Goal: Find specific page/section

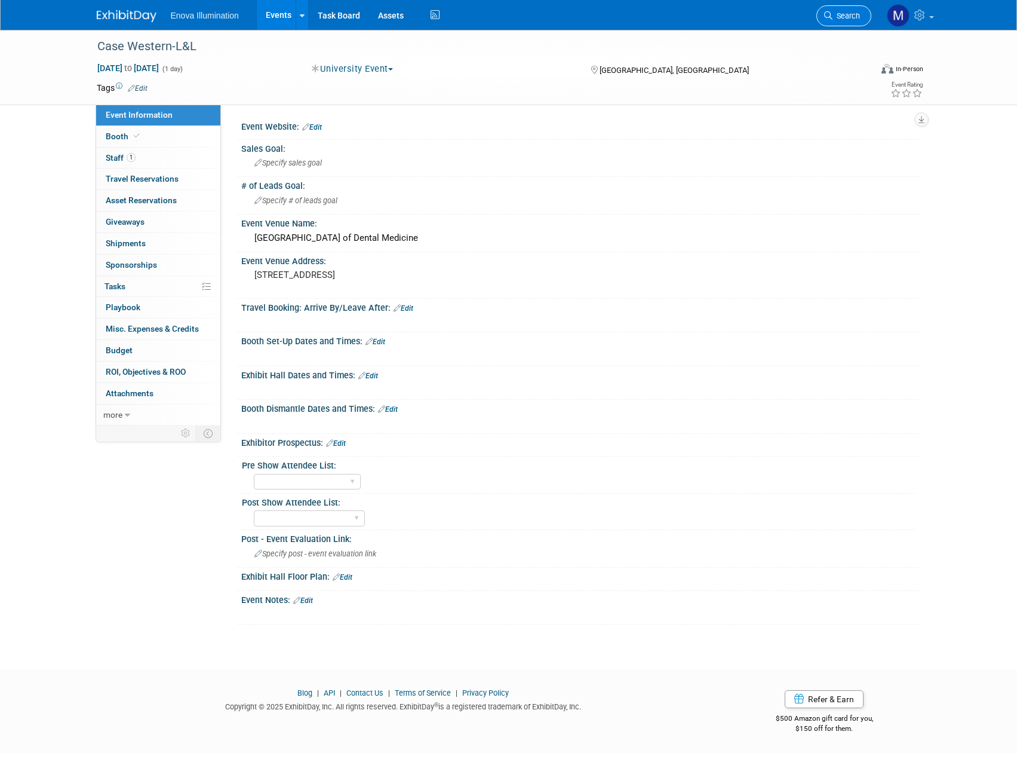
click at [847, 12] on span "Search" at bounding box center [846, 15] width 27 height 9
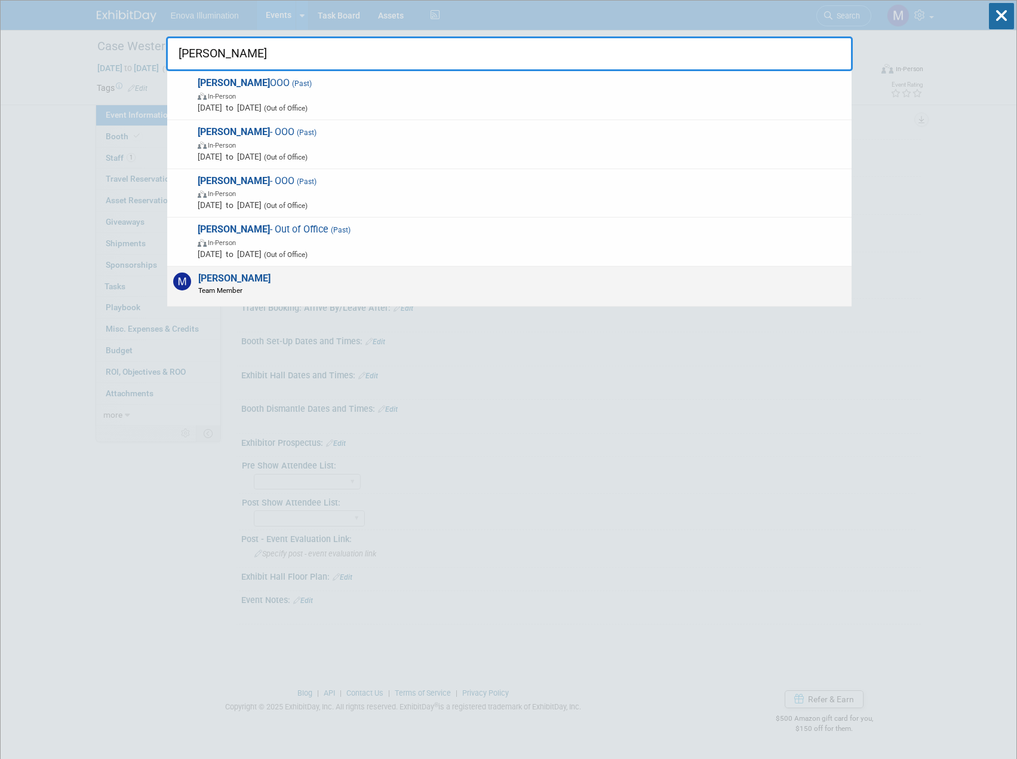
type input "[PERSON_NAME]"
click at [482, 281] on div "[PERSON_NAME] Team Member" at bounding box center [509, 286] width 685 height 40
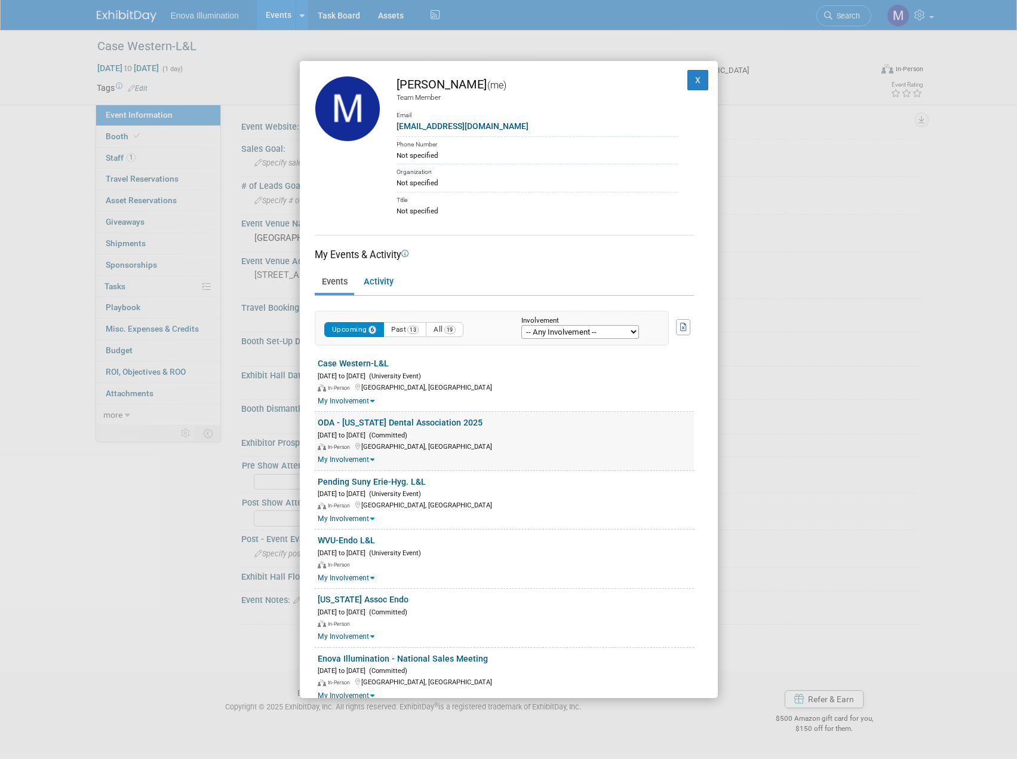
click at [387, 421] on link "ODA - [US_STATE] Dental Association 2025" at bounding box center [400, 423] width 165 height 10
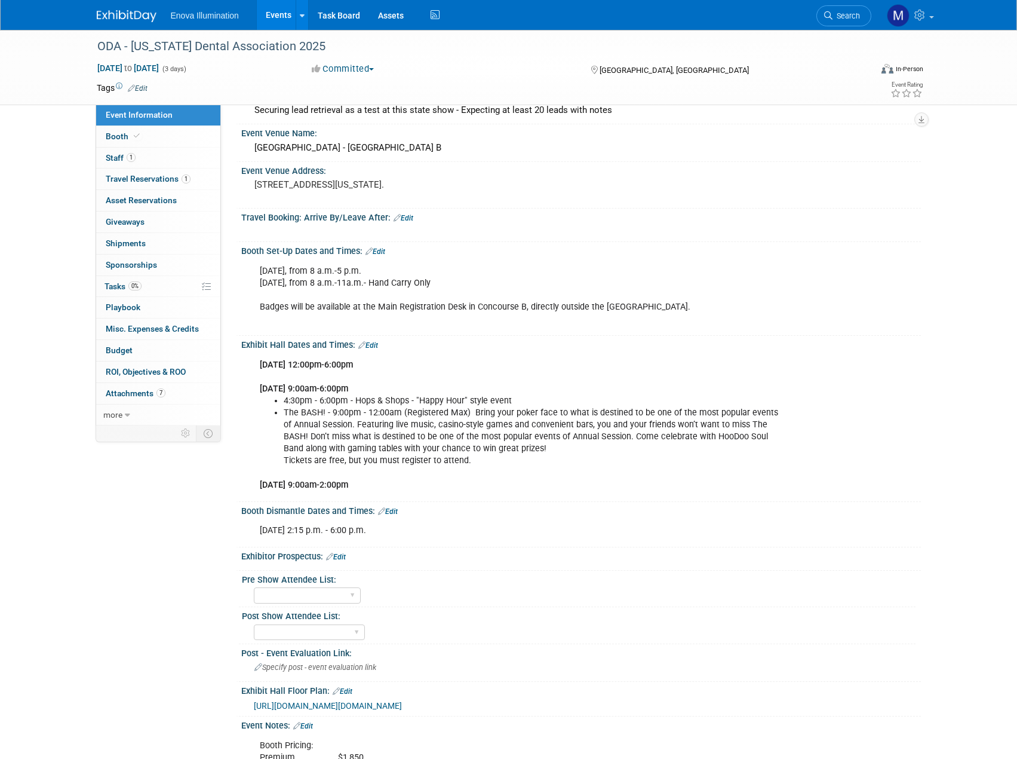
scroll to position [44, 0]
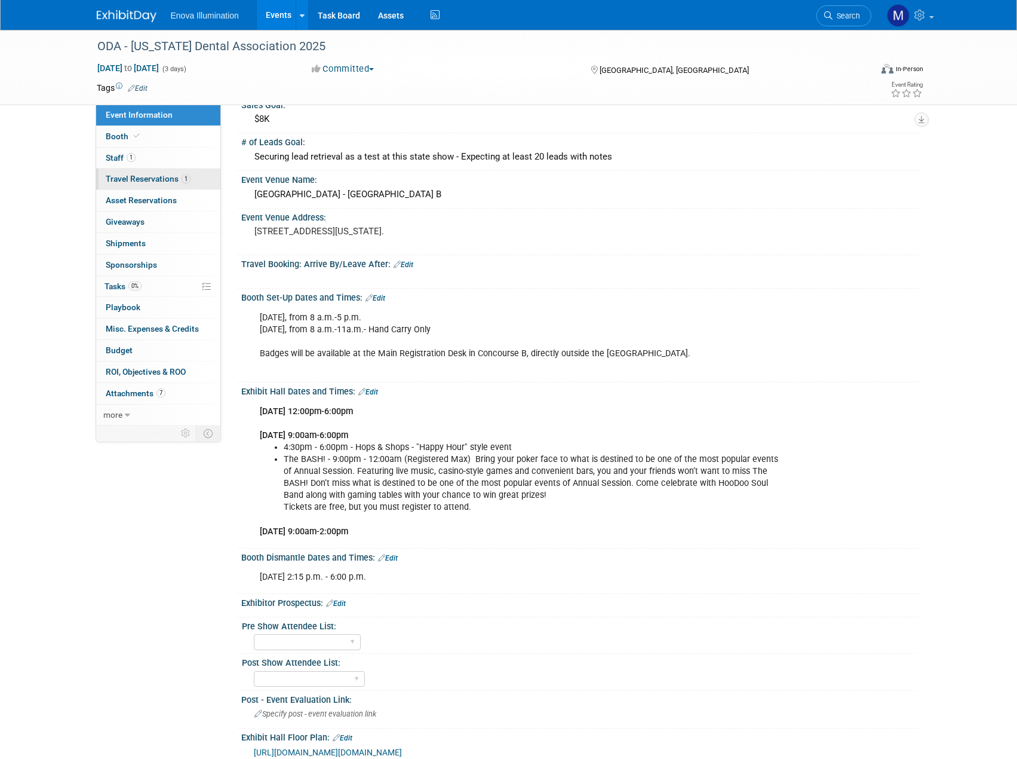
click at [156, 180] on span "Travel Reservations 1" at bounding box center [148, 179] width 85 height 10
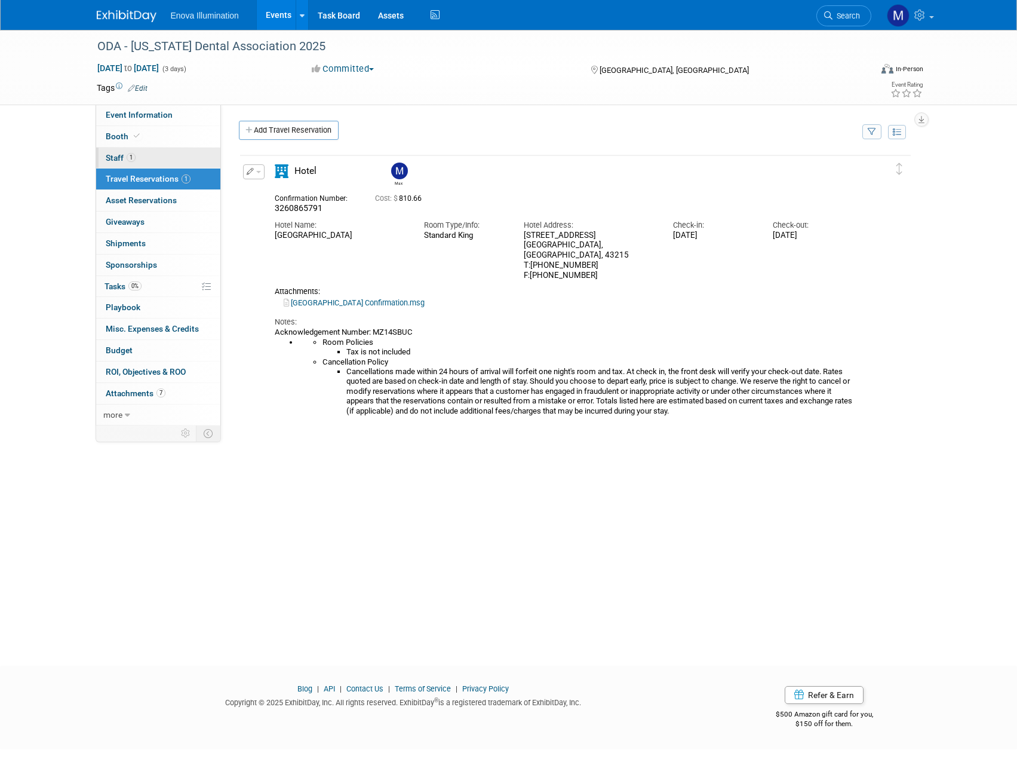
click at [150, 158] on link "1 Staff 1" at bounding box center [158, 158] width 124 height 21
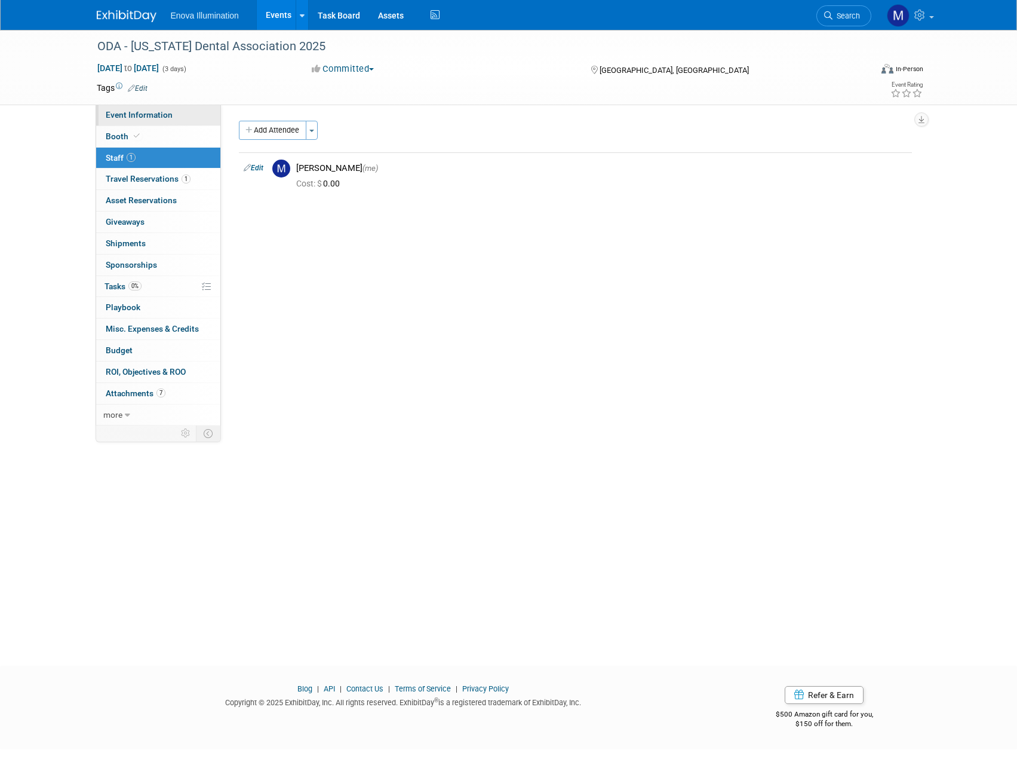
click at [158, 118] on span "Event Information" at bounding box center [139, 115] width 67 height 10
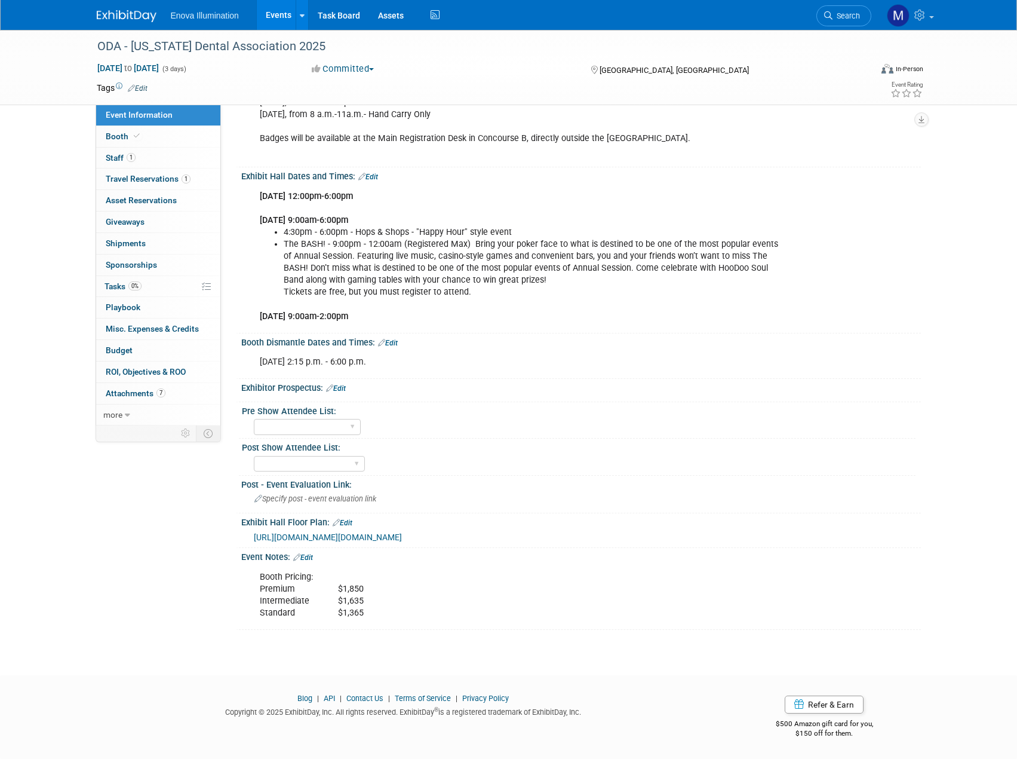
scroll to position [283, 0]
click at [856, 22] on link "Search" at bounding box center [844, 15] width 55 height 21
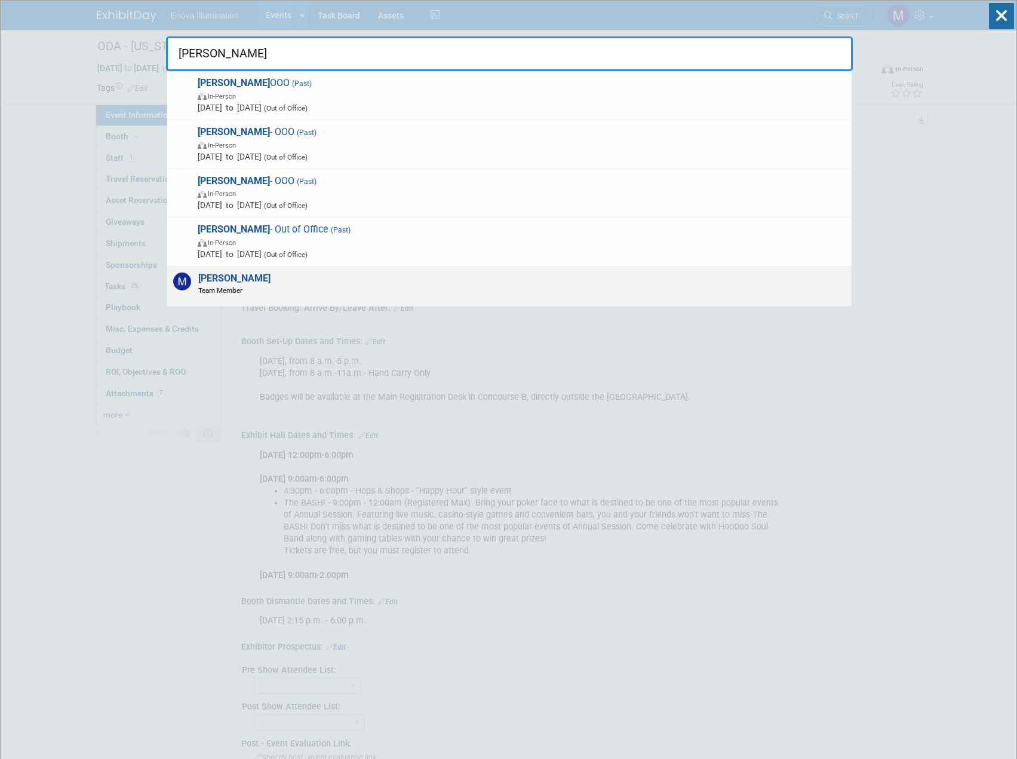
type input "[PERSON_NAME]"
click at [289, 283] on div "[PERSON_NAME] Team Member" at bounding box center [509, 286] width 685 height 40
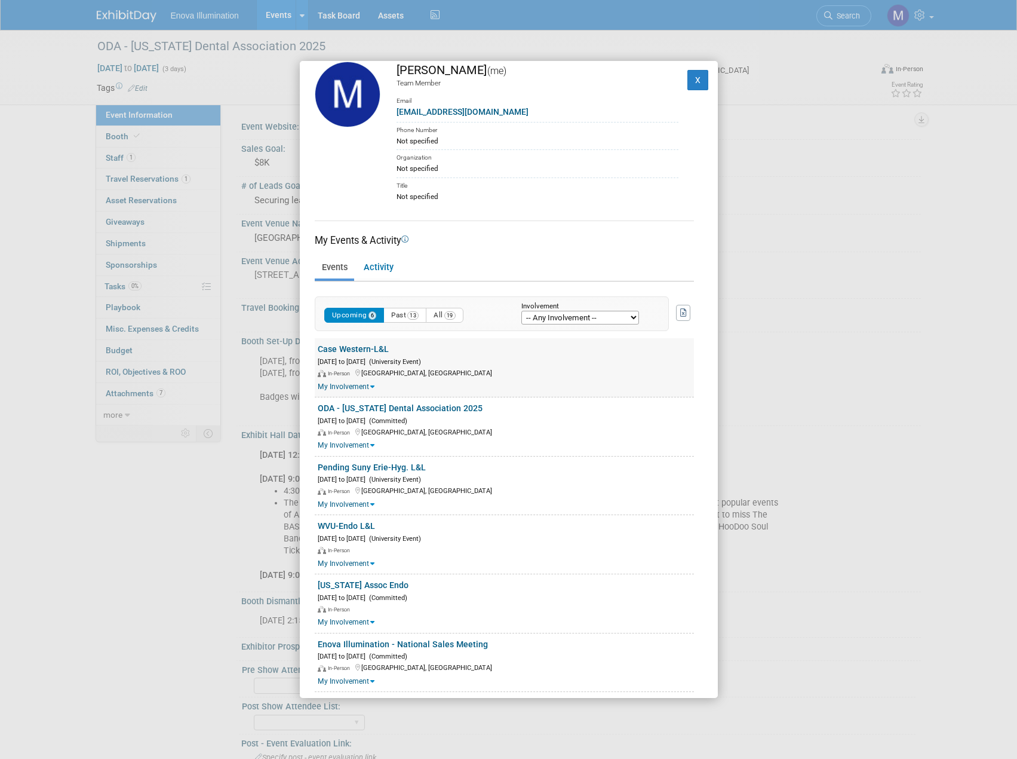
scroll to position [26, 0]
